Goal: Information Seeking & Learning: Learn about a topic

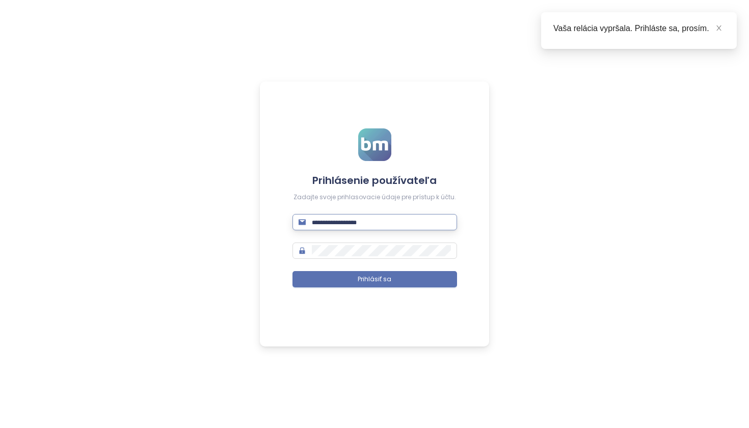
type input "**********"
click at [374, 279] on button "Prihlásiť sa" at bounding box center [374, 279] width 164 height 16
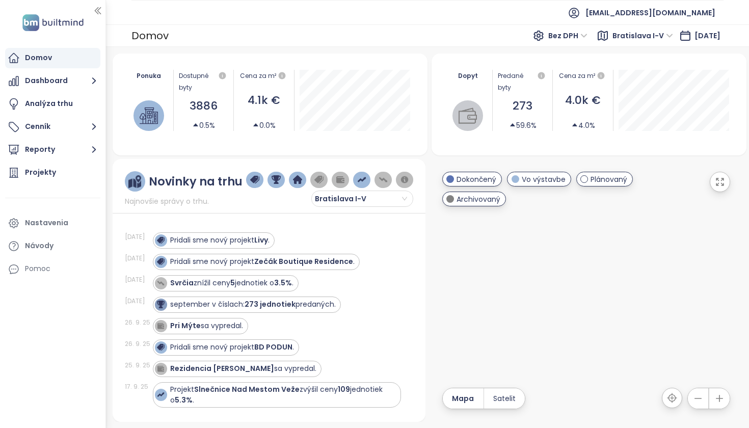
scroll to position [7, 0]
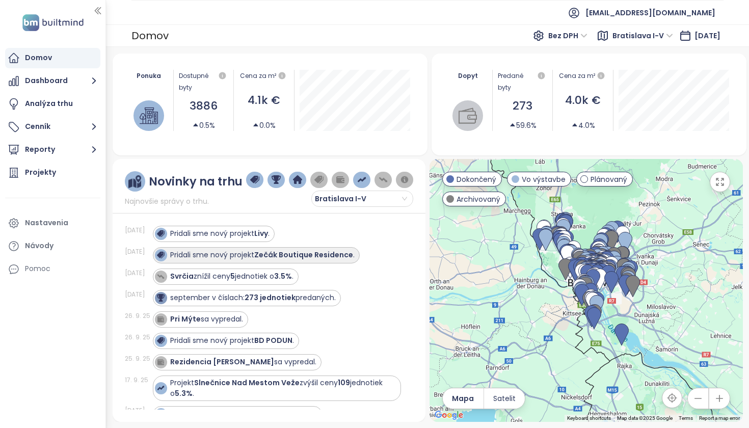
click at [265, 257] on strong "Zečák Boutique Residence" at bounding box center [303, 255] width 99 height 10
click at [259, 258] on strong "Zečák Boutique Residence" at bounding box center [303, 255] width 99 height 10
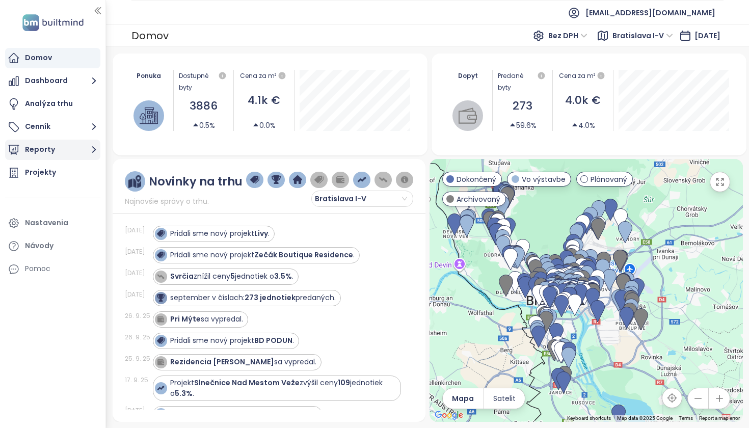
click at [47, 152] on button "Reporty" at bounding box center [52, 150] width 95 height 20
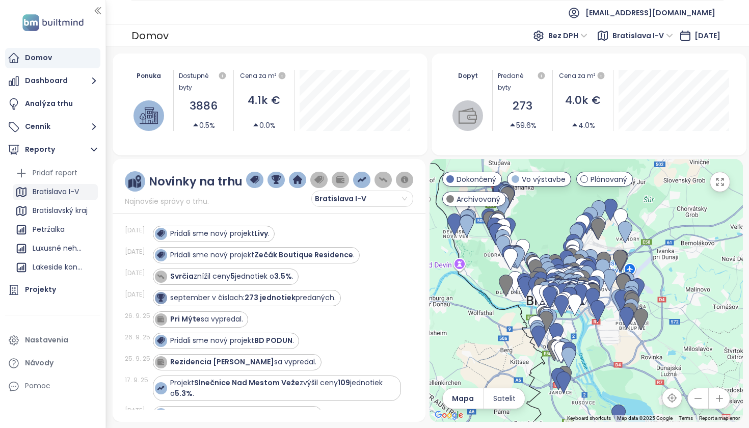
click at [64, 189] on div "Bratislava I-V" at bounding box center [56, 191] width 46 height 13
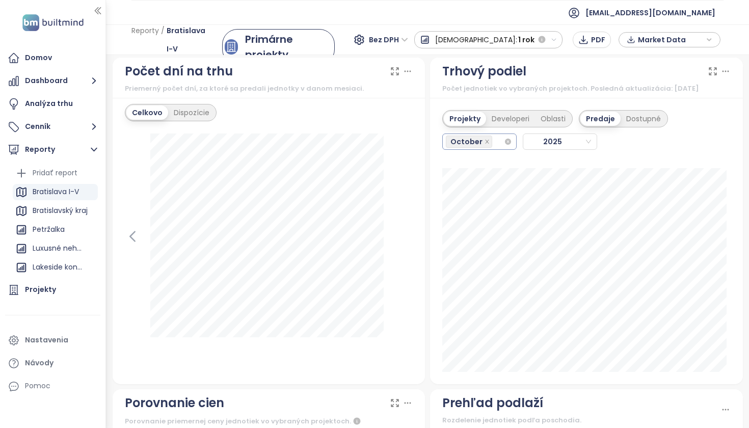
scroll to position [1226, 0]
click at [494, 147] on input "search" at bounding box center [495, 142] width 2 height 12
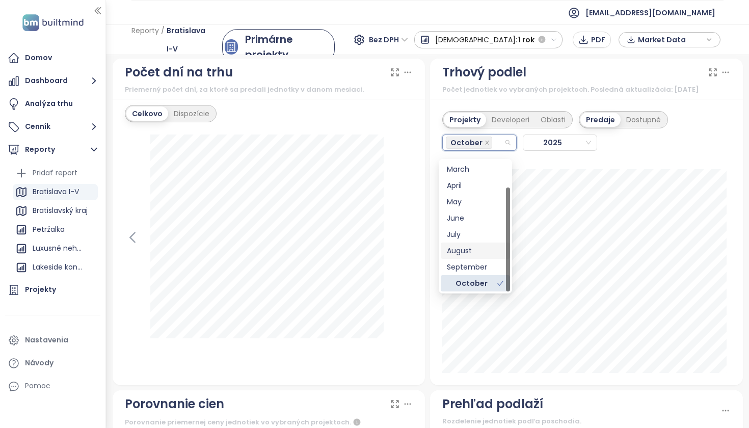
scroll to position [33, 0]
click at [470, 268] on div "September" at bounding box center [475, 266] width 57 height 11
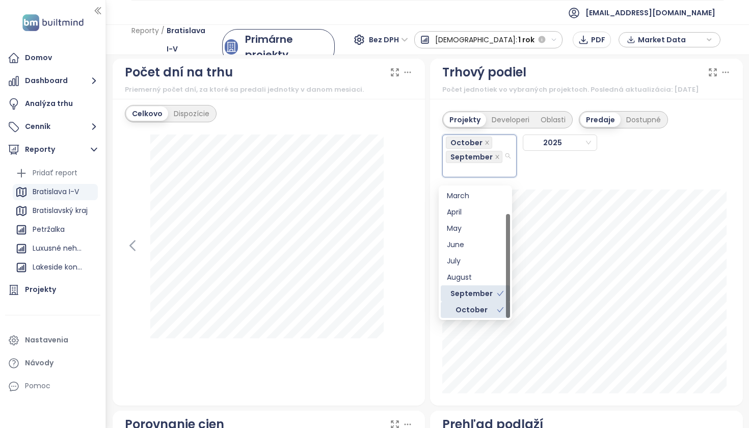
click at [489, 310] on div "October" at bounding box center [472, 309] width 50 height 11
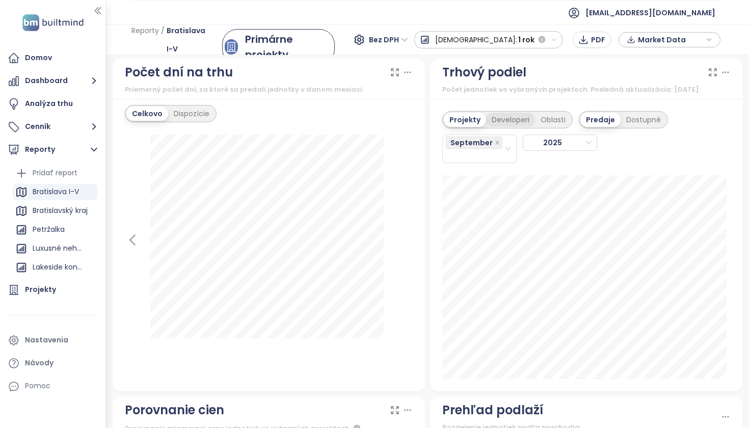
click at [512, 125] on div "Developeri" at bounding box center [510, 120] width 49 height 14
click at [484, 160] on div "September" at bounding box center [475, 148] width 58 height 26
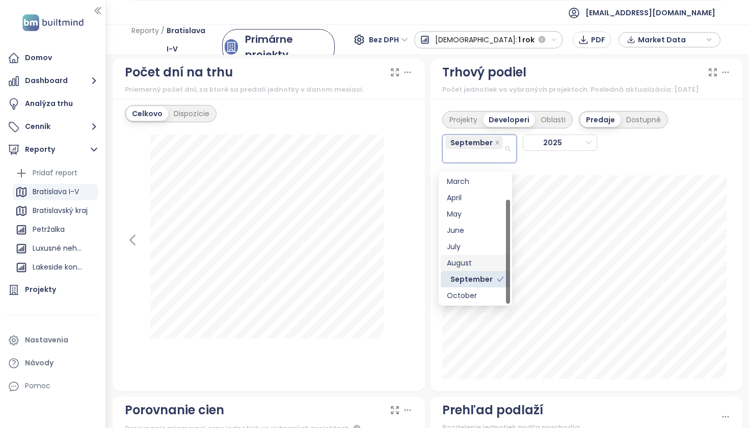
click at [477, 260] on div "August" at bounding box center [475, 262] width 57 height 11
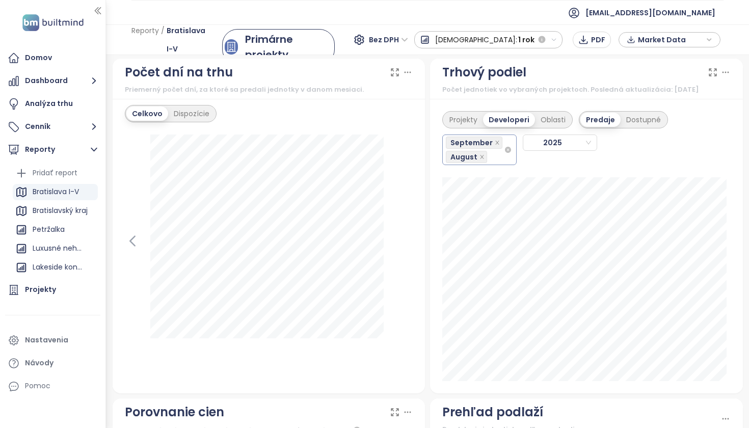
click at [492, 163] on div "September August" at bounding box center [475, 149] width 58 height 29
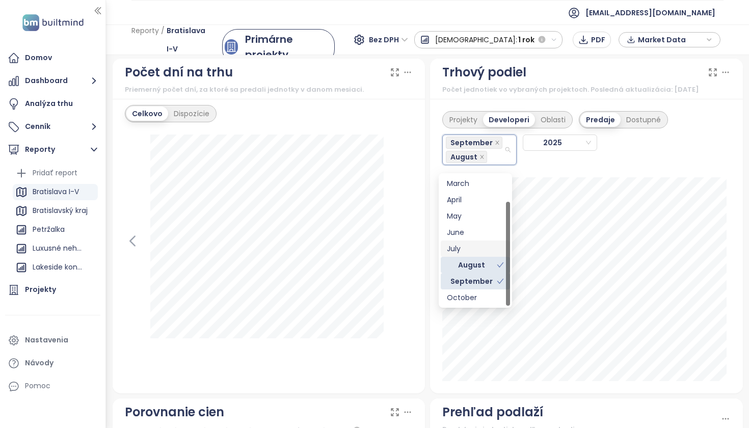
click at [470, 252] on div "July" at bounding box center [475, 248] width 57 height 11
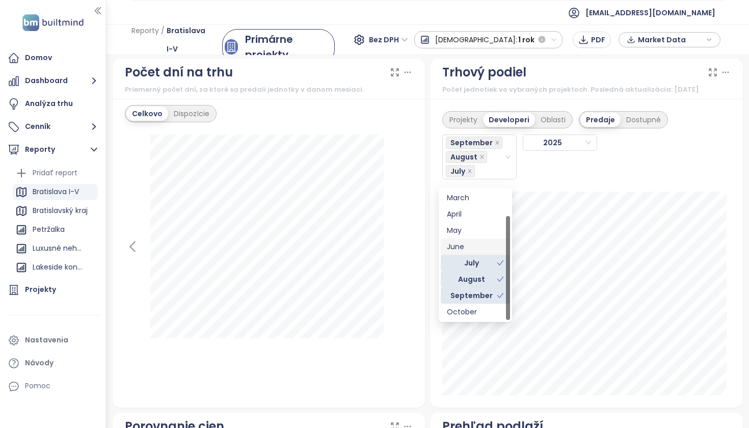
click at [732, 175] on div "Projekty Developeri Oblasti Predaje Dostupné September August [DATE]" at bounding box center [586, 253] width 313 height 309
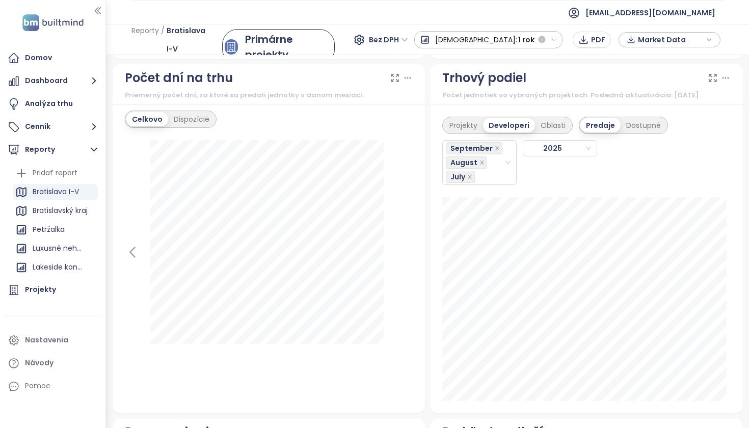
scroll to position [1220, 0]
click at [479, 166] on icon "close" at bounding box center [481, 162] width 5 height 5
click at [467, 166] on icon "close" at bounding box center [469, 162] width 5 height 5
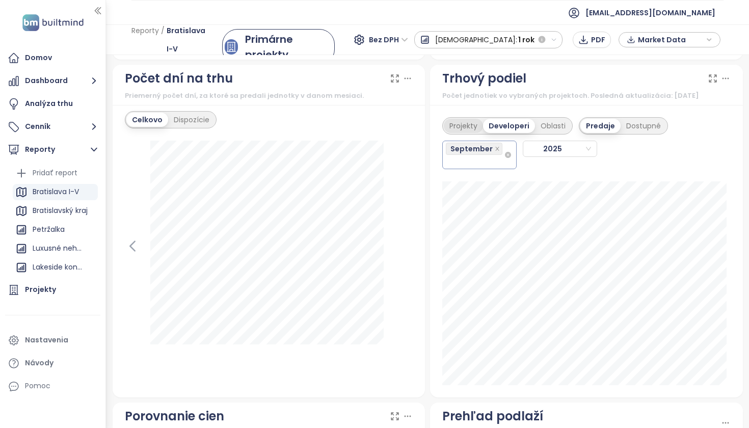
click at [460, 129] on div "Projekty" at bounding box center [463, 126] width 39 height 14
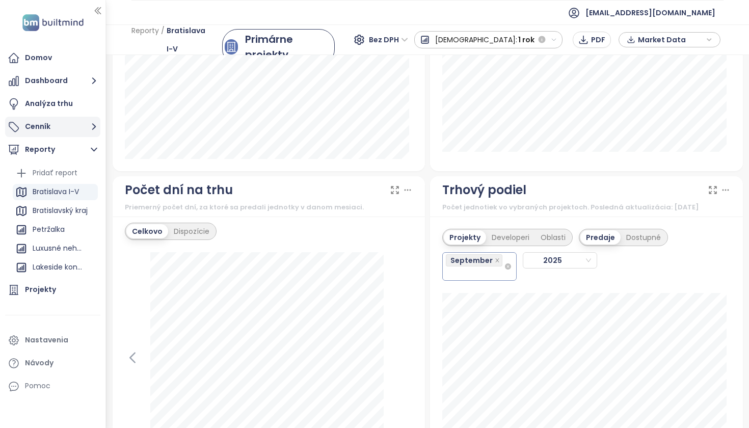
scroll to position [1106, 0]
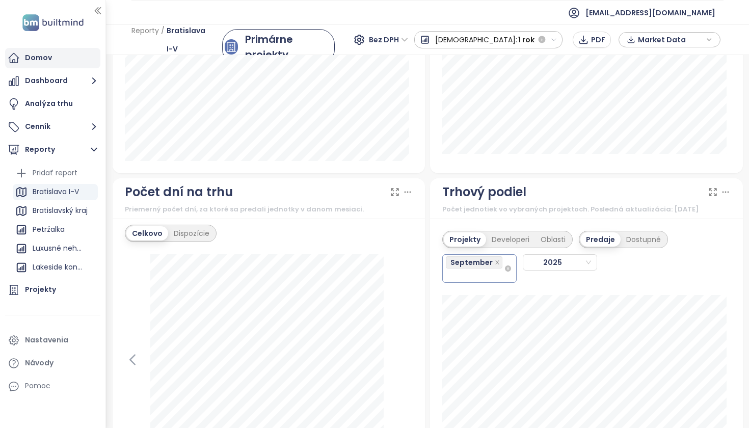
click at [51, 57] on div "Domov" at bounding box center [52, 58] width 95 height 20
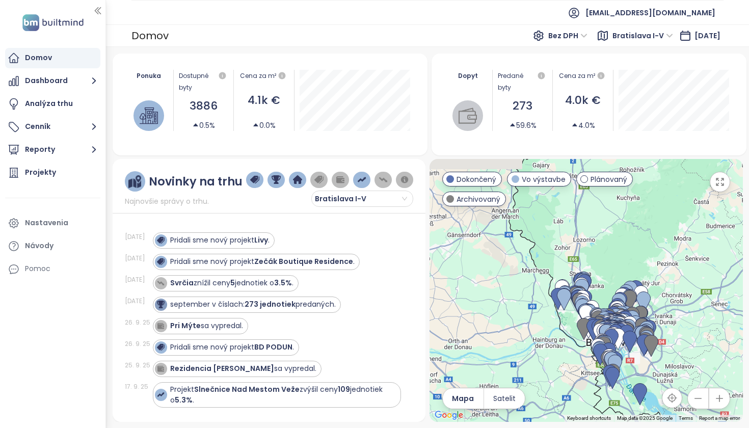
drag, startPoint x: 548, startPoint y: 322, endPoint x: 556, endPoint y: 320, distance: 8.4
click at [554, 331] on div at bounding box center [585, 290] width 313 height 263
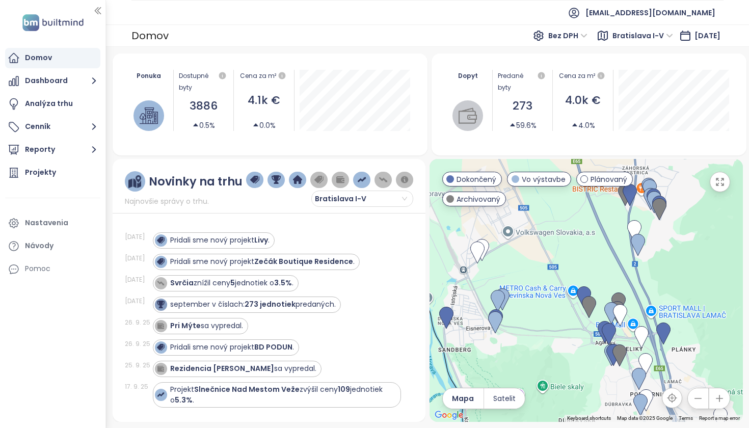
drag, startPoint x: 582, startPoint y: 339, endPoint x: 552, endPoint y: 356, distance: 34.9
click at [552, 357] on div at bounding box center [585, 290] width 313 height 263
click at [583, 293] on img at bounding box center [582, 297] width 14 height 22
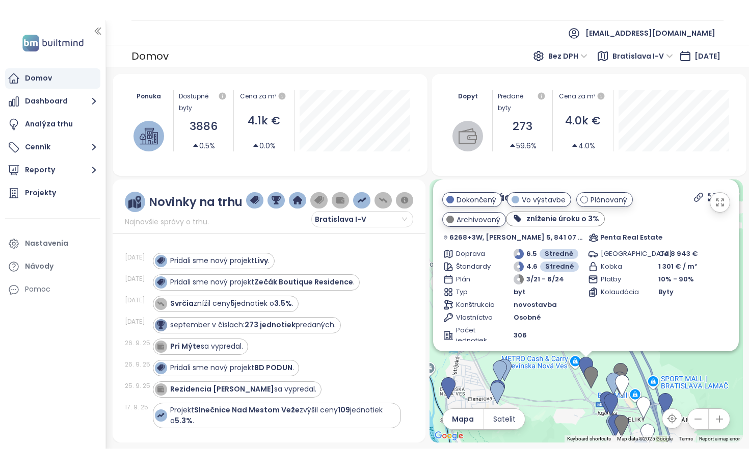
scroll to position [-1, 0]
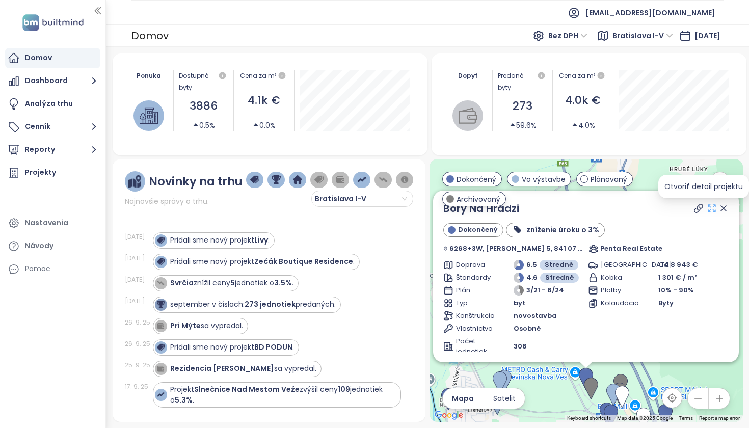
click at [708, 207] on icon at bounding box center [711, 208] width 7 height 7
click at [719, 186] on icon "button" at bounding box center [719, 182] width 10 height 10
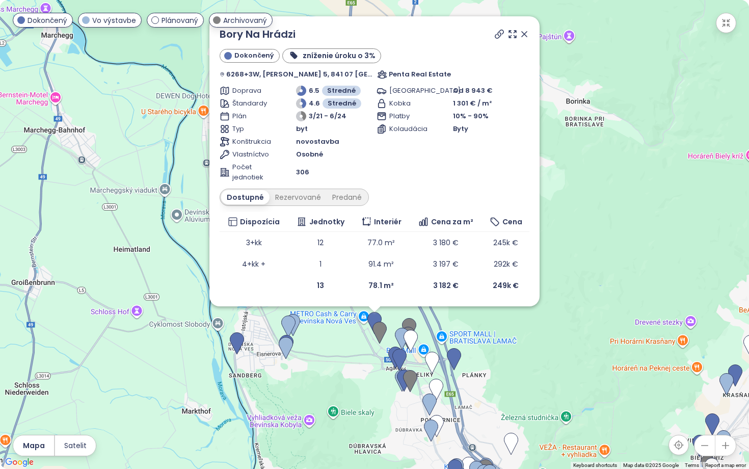
click at [524, 35] on icon at bounding box center [523, 34] width 5 height 5
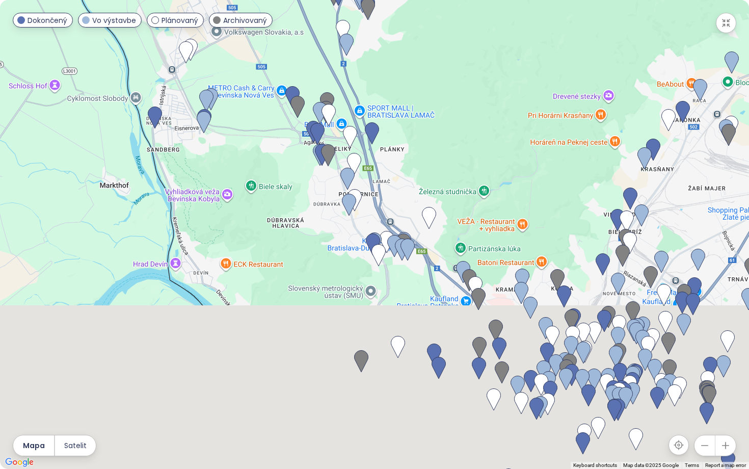
drag, startPoint x: 487, startPoint y: 333, endPoint x: 366, endPoint y: 41, distance: 316.3
click at [366, 41] on div at bounding box center [374, 234] width 749 height 469
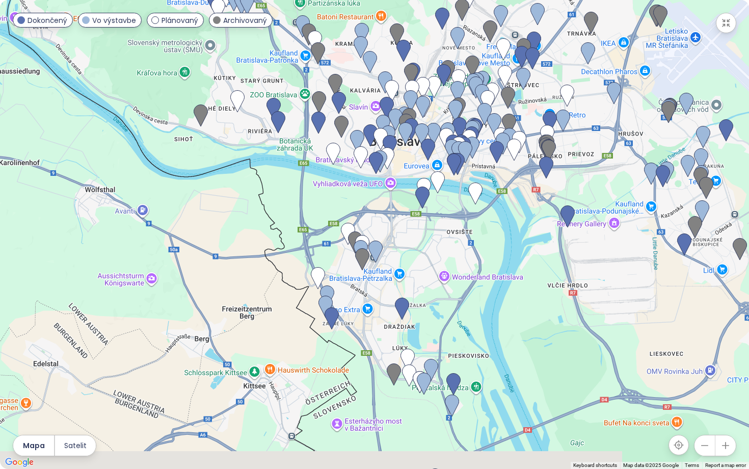
drag, startPoint x: 490, startPoint y: 262, endPoint x: 432, endPoint y: 271, distance: 59.3
click at [377, 100] on div at bounding box center [374, 234] width 749 height 469
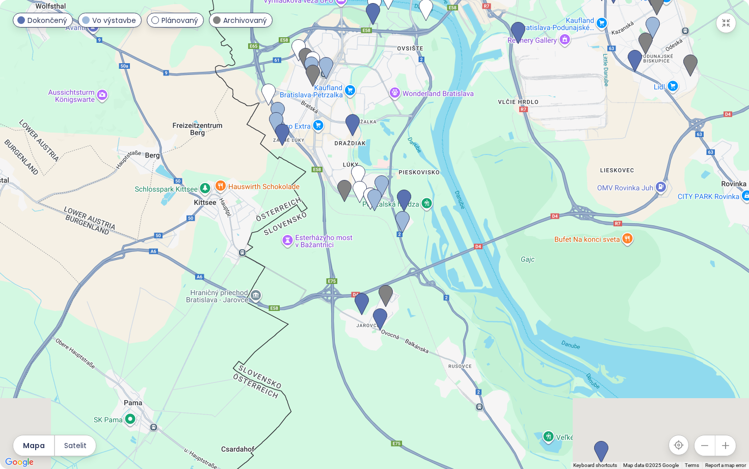
drag, startPoint x: 452, startPoint y: 348, endPoint x: 389, endPoint y: 181, distance: 177.9
click at [403, 164] on div at bounding box center [374, 234] width 749 height 469
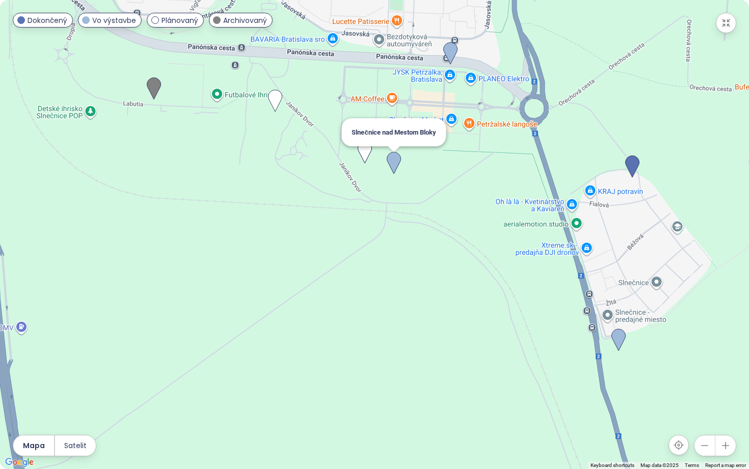
click at [395, 161] on img at bounding box center [394, 163] width 14 height 22
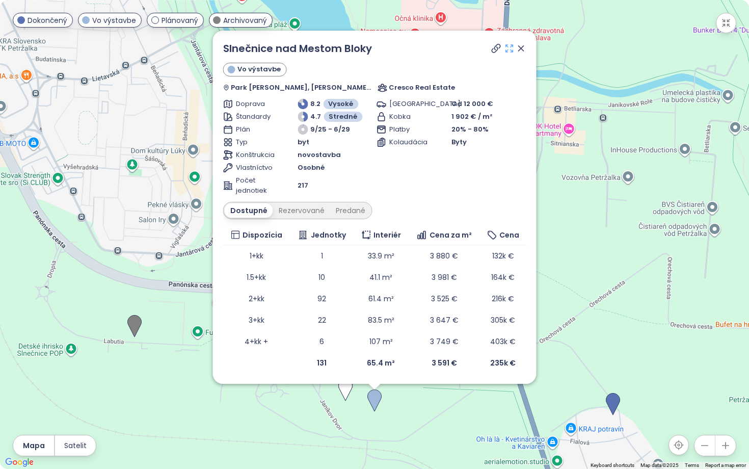
click at [510, 49] on icon at bounding box center [509, 48] width 10 height 10
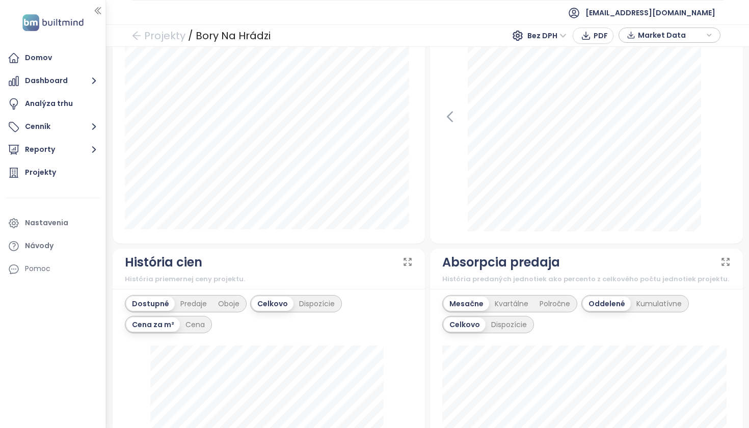
scroll to position [322, 0]
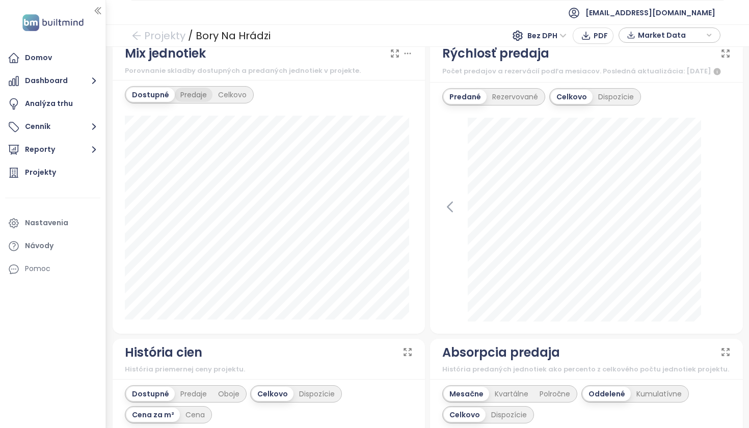
click at [191, 96] on div "Predaje" at bounding box center [194, 95] width 38 height 14
click at [147, 91] on div "Dostupné" at bounding box center [149, 95] width 46 height 14
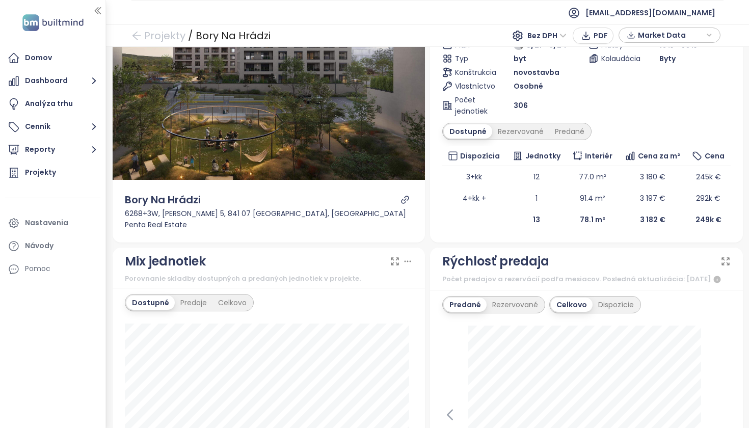
scroll to position [0, 0]
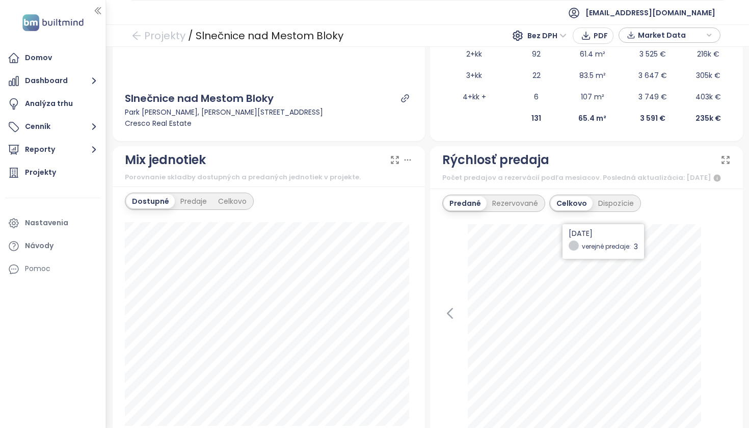
scroll to position [352, 0]
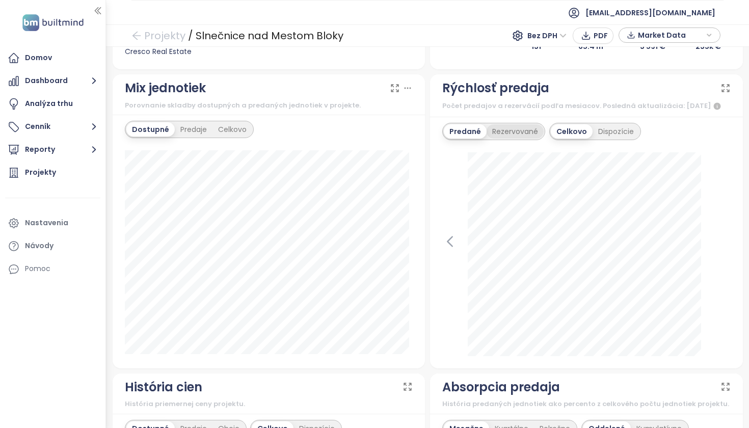
click at [520, 139] on div "Rezervované" at bounding box center [514, 131] width 57 height 14
click at [468, 139] on div "Predané" at bounding box center [464, 131] width 41 height 14
click at [515, 139] on div "Rezervované" at bounding box center [512, 131] width 57 height 14
click at [457, 138] on div "Predané" at bounding box center [464, 131] width 41 height 14
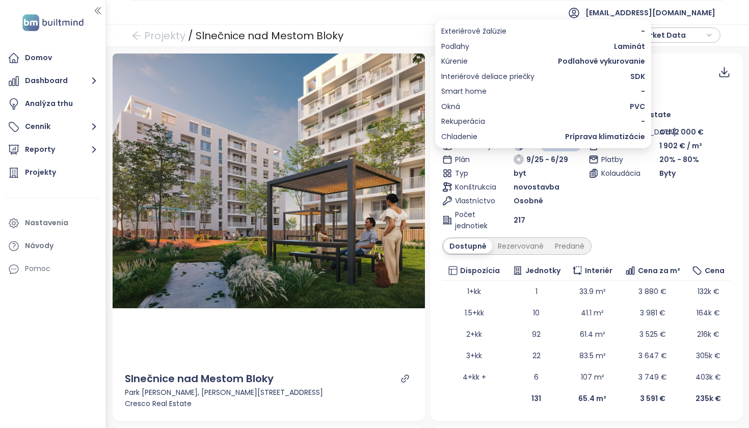
scroll to position [0, 0]
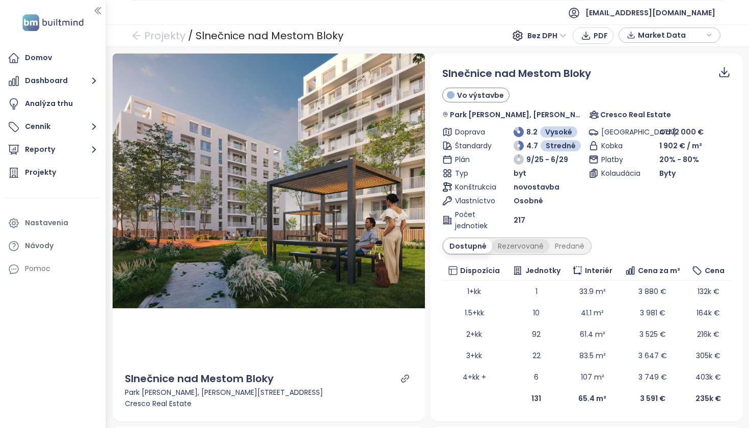
click at [514, 248] on div "Rezervované" at bounding box center [520, 246] width 57 height 14
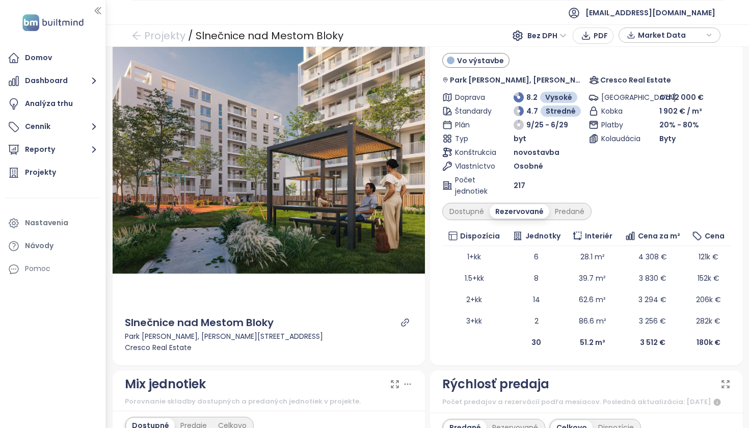
scroll to position [47, 0]
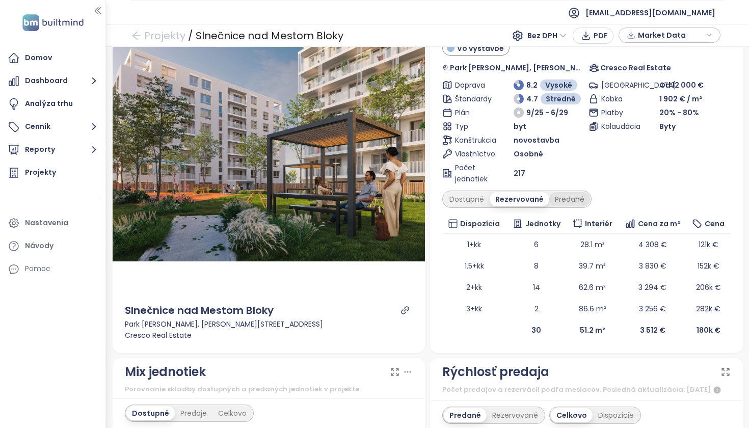
click at [564, 201] on div "Predané" at bounding box center [569, 199] width 41 height 14
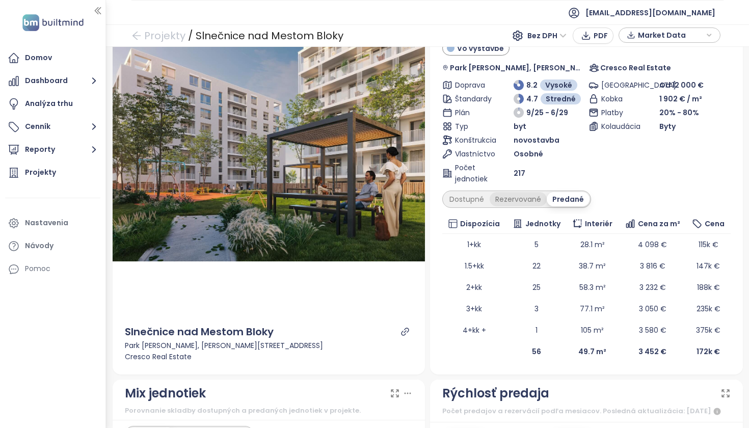
click at [516, 200] on div "Rezervované" at bounding box center [517, 199] width 57 height 14
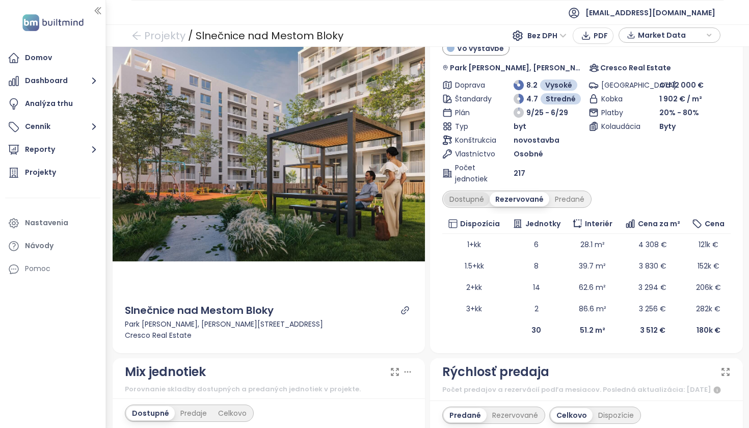
click at [463, 203] on div "Dostupné" at bounding box center [467, 199] width 46 height 14
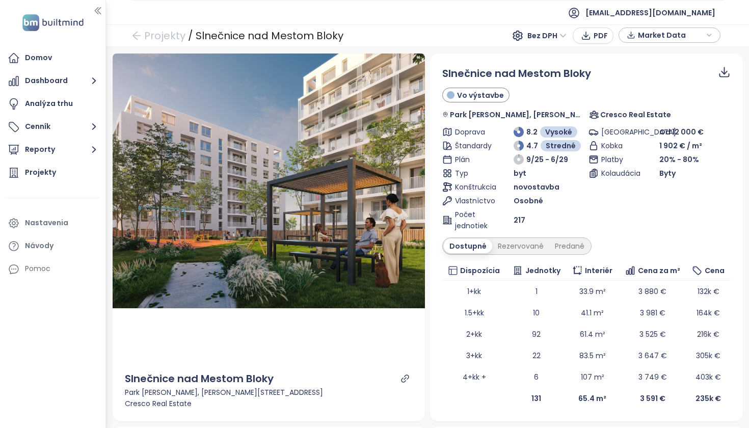
scroll to position [0, 0]
